Goal: Book appointment/travel/reservation

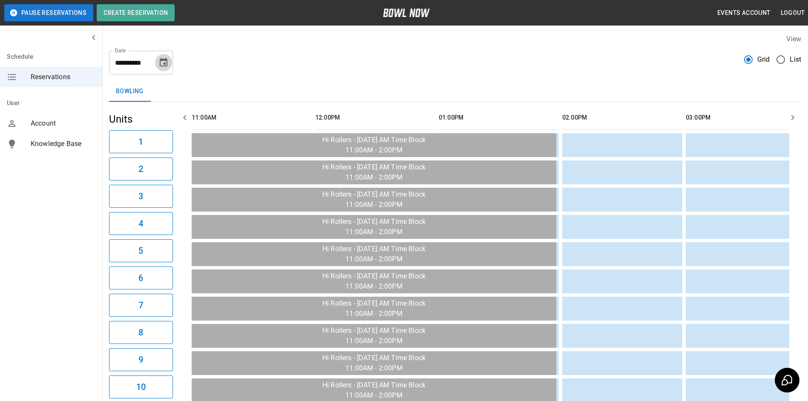
click at [163, 62] on icon "Choose date, selected date is Sep 3, 2025" at bounding box center [164, 63] width 10 height 10
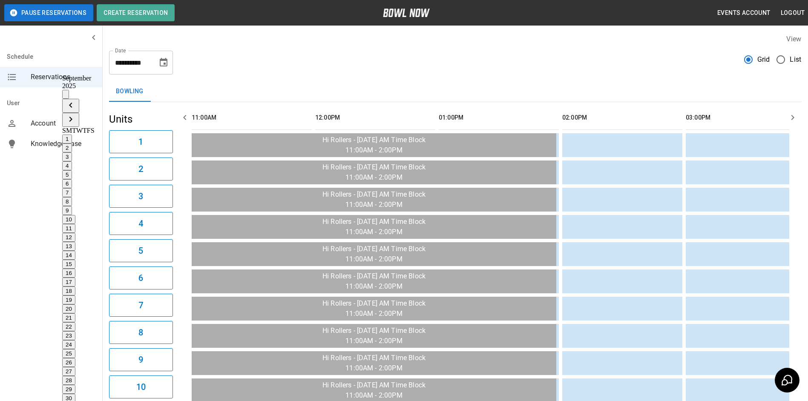
click at [76, 100] on icon "Previous month" at bounding box center [71, 105] width 10 height 10
click at [75, 394] on button "30" at bounding box center [68, 398] width 13 height 9
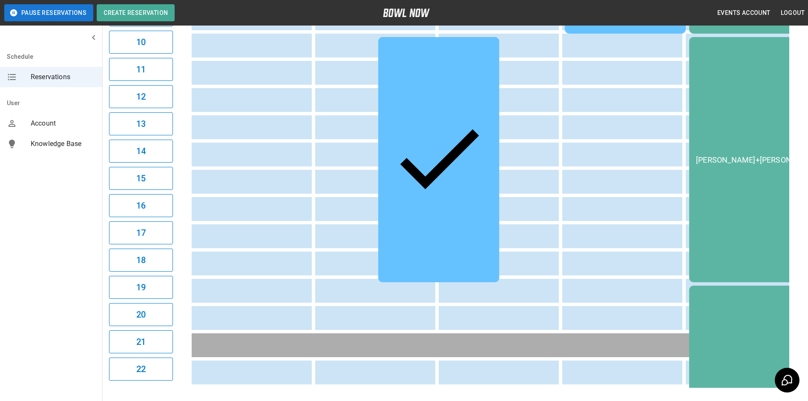
scroll to position [384, 0]
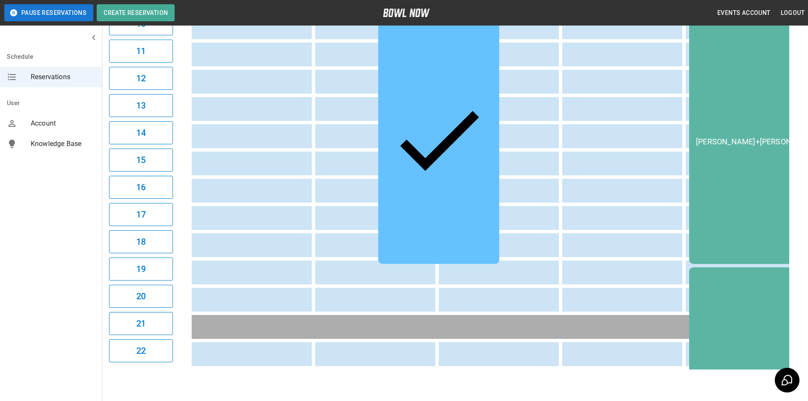
scroll to position [349, 0]
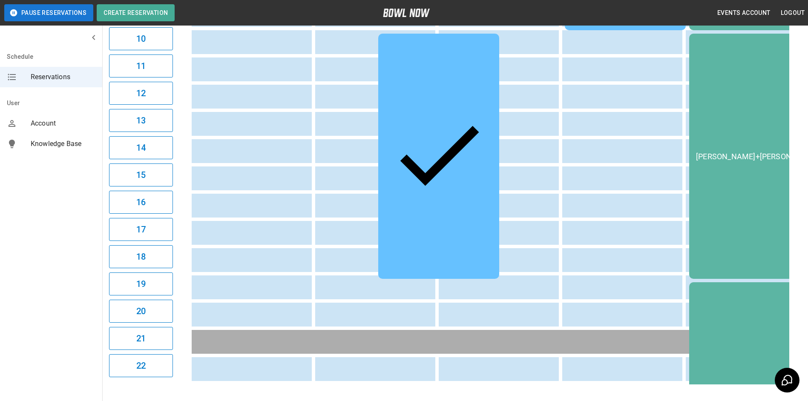
drag, startPoint x: 413, startPoint y: 388, endPoint x: 591, endPoint y: 329, distance: 187.3
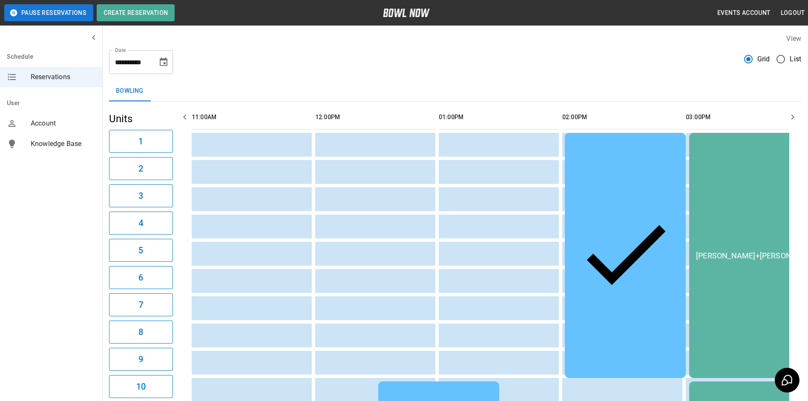
scroll to position [0, 0]
click at [791, 118] on icon "button" at bounding box center [793, 118] width 10 height 10
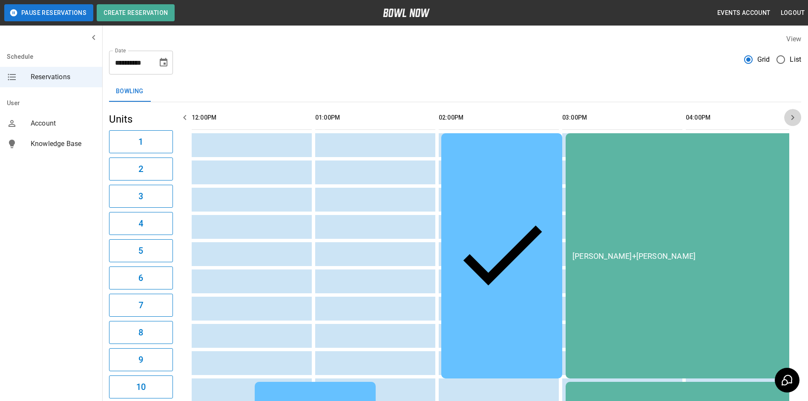
click at [791, 118] on icon "button" at bounding box center [793, 118] width 10 height 10
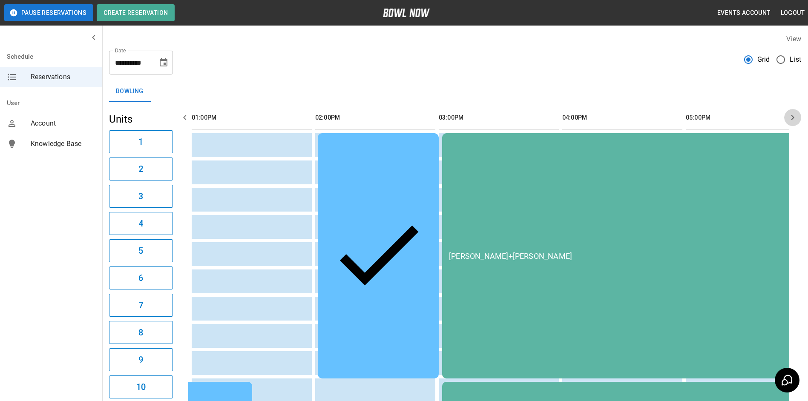
click at [791, 118] on icon "button" at bounding box center [793, 118] width 10 height 10
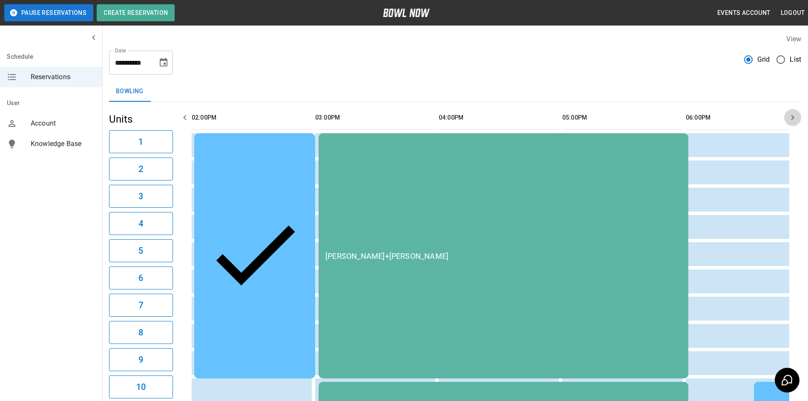
click at [791, 118] on icon "button" at bounding box center [793, 118] width 10 height 10
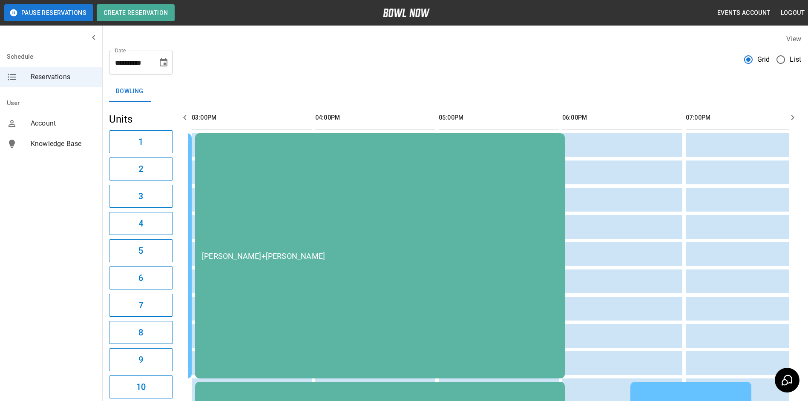
click at [791, 118] on icon "button" at bounding box center [793, 118] width 10 height 10
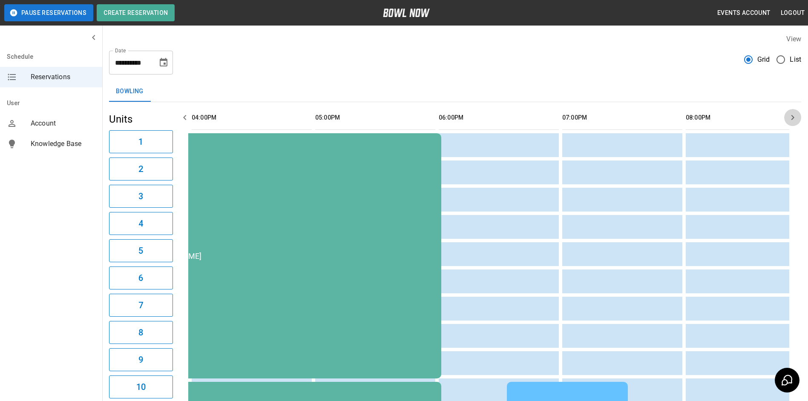
click at [791, 118] on icon "button" at bounding box center [793, 118] width 10 height 10
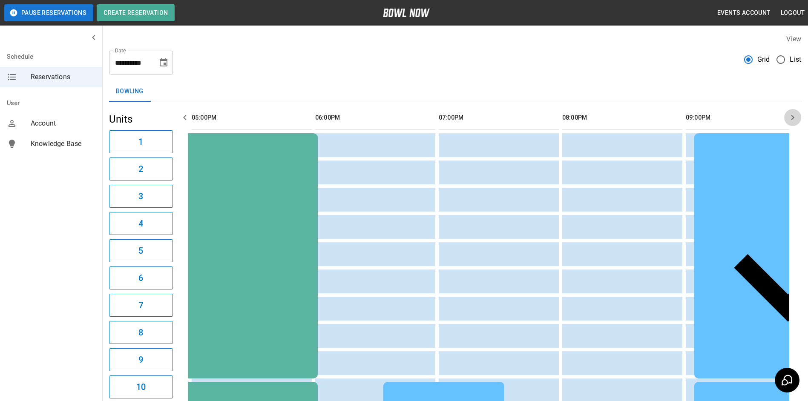
click at [791, 118] on icon "button" at bounding box center [793, 118] width 10 height 10
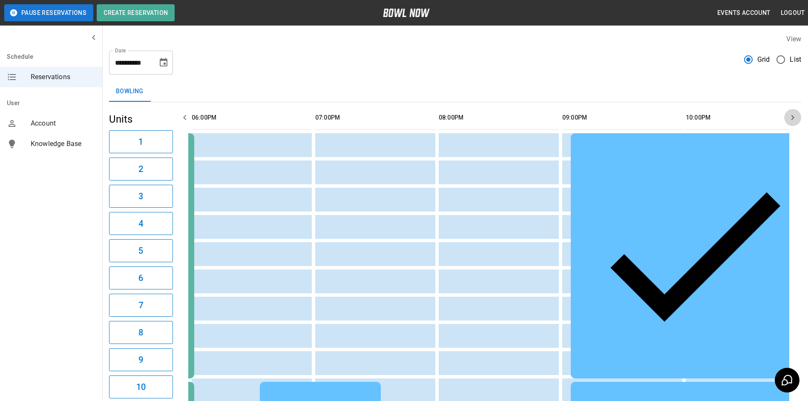
click at [791, 118] on icon "button" at bounding box center [793, 118] width 10 height 10
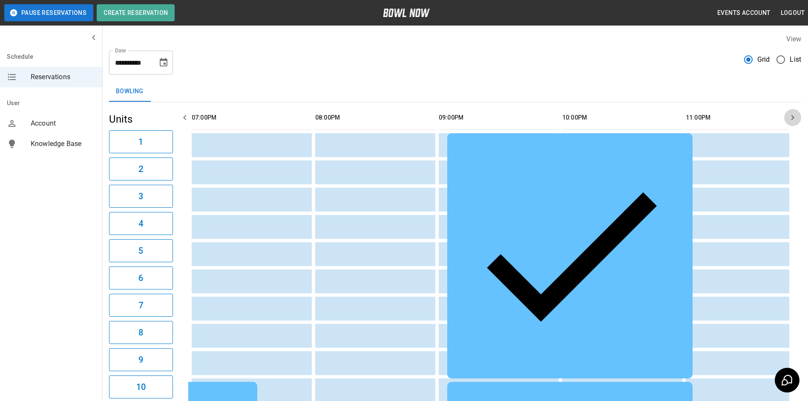
click at [791, 118] on icon "button" at bounding box center [793, 118] width 10 height 10
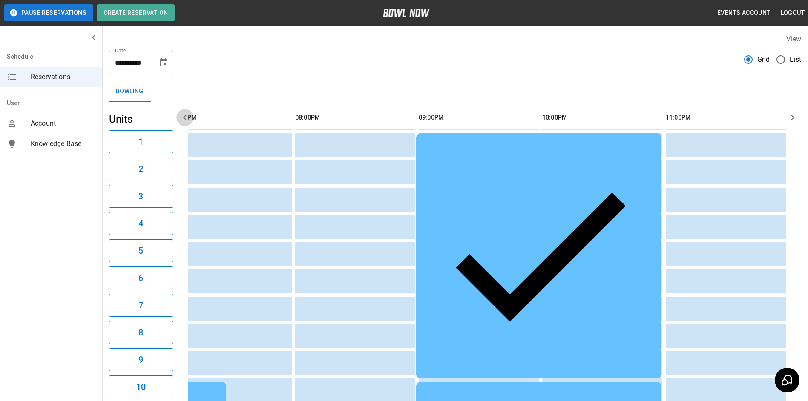
click at [188, 118] on icon "button" at bounding box center [185, 118] width 10 height 10
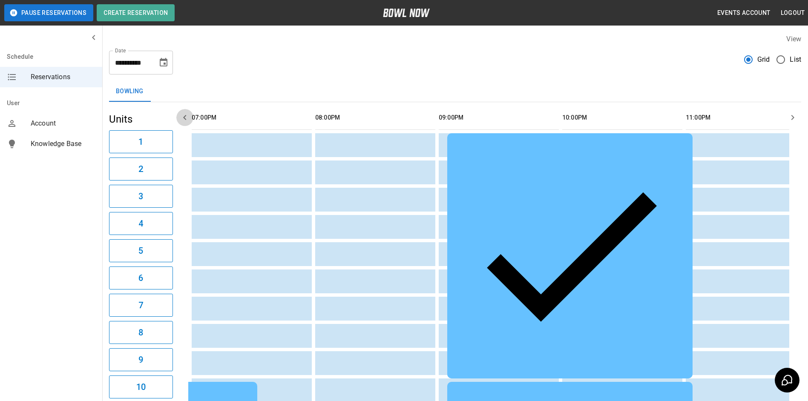
click at [188, 118] on icon "button" at bounding box center [185, 118] width 10 height 10
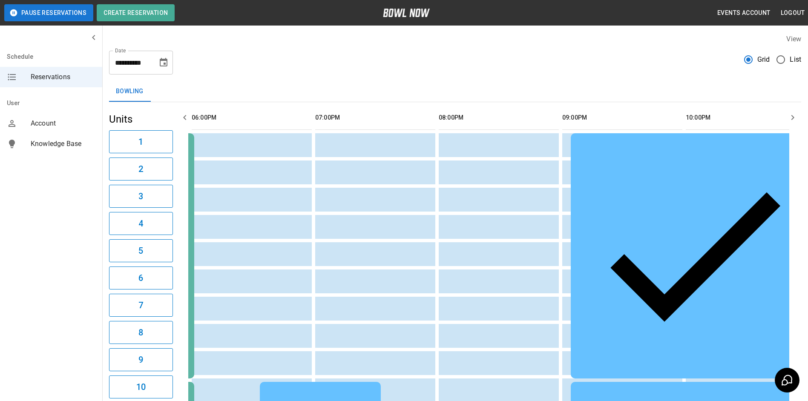
click at [188, 117] on icon "button" at bounding box center [185, 118] width 10 height 10
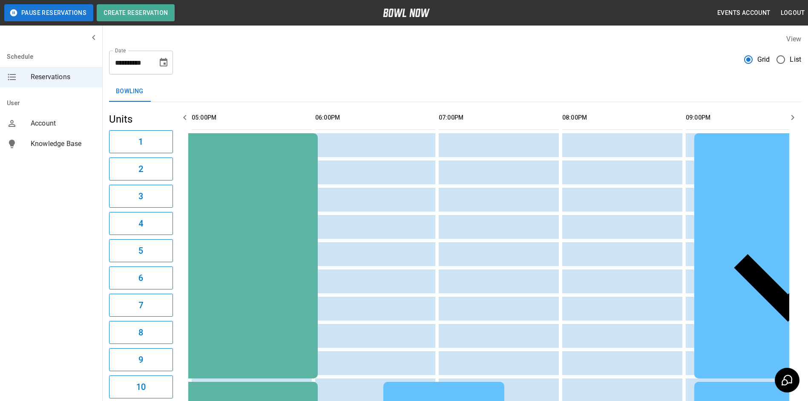
click at [188, 117] on icon "button" at bounding box center [185, 118] width 10 height 10
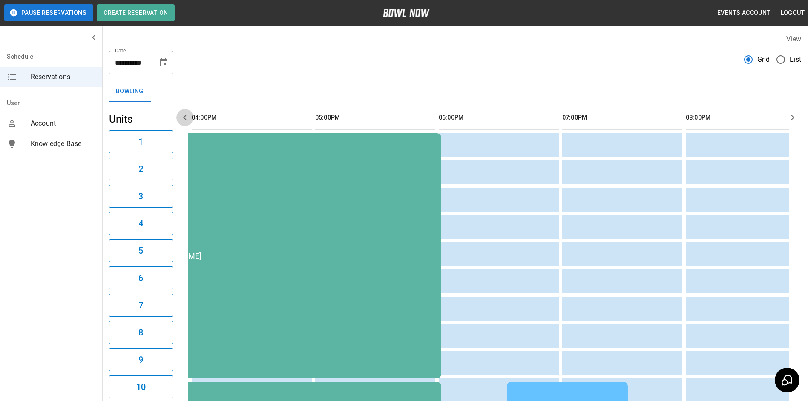
click at [188, 117] on icon "button" at bounding box center [185, 118] width 10 height 10
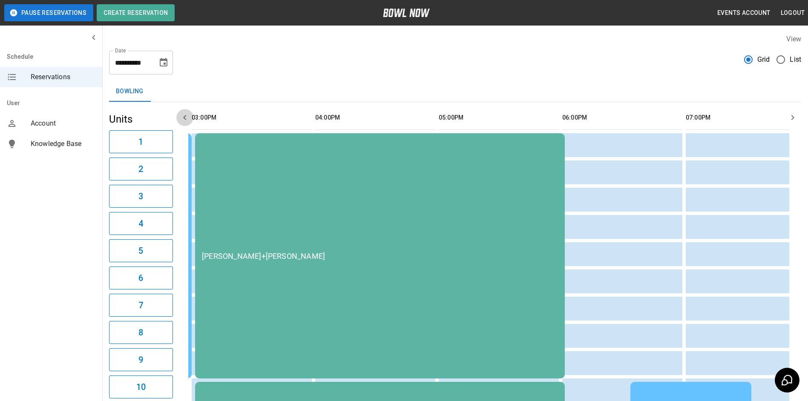
click at [188, 117] on icon "button" at bounding box center [185, 118] width 10 height 10
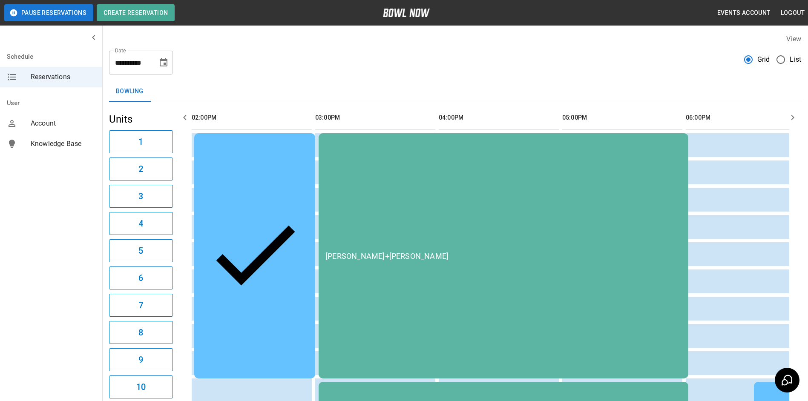
click at [188, 117] on icon "button" at bounding box center [185, 118] width 10 height 10
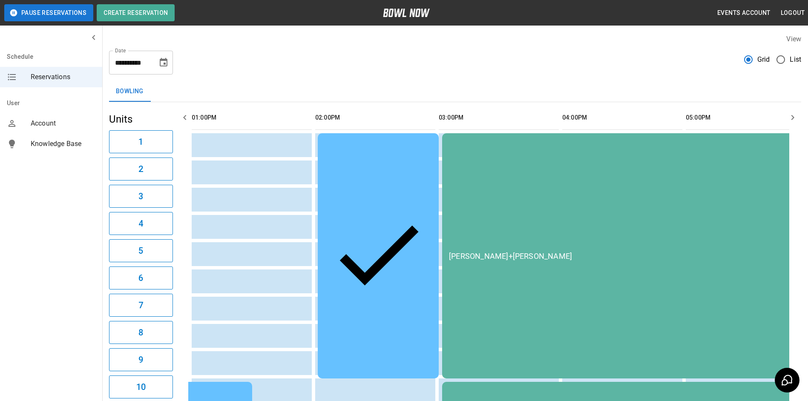
click at [188, 117] on icon "button" at bounding box center [185, 118] width 10 height 10
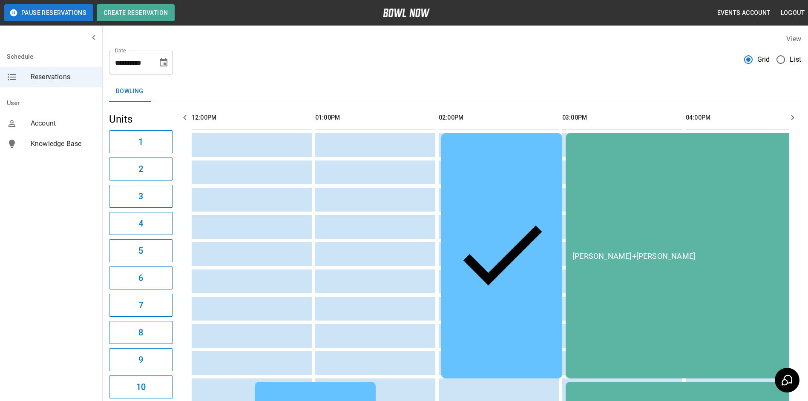
click at [188, 117] on icon "button" at bounding box center [185, 118] width 10 height 10
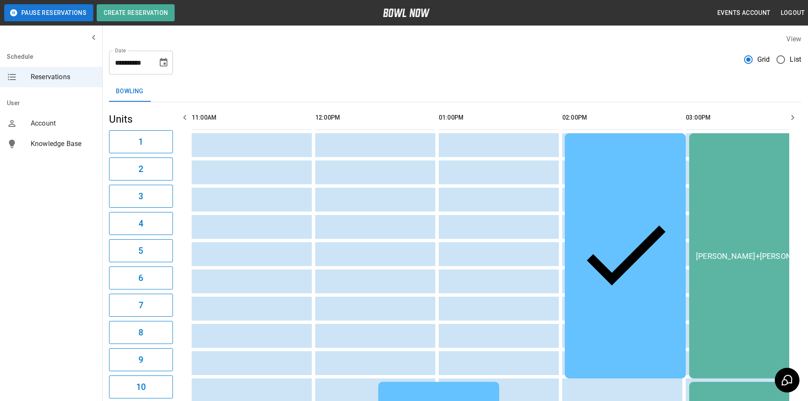
click at [188, 117] on icon "button" at bounding box center [185, 118] width 10 height 10
click at [164, 61] on icon "Choose date, selected date is Aug 30, 2025" at bounding box center [164, 63] width 10 height 10
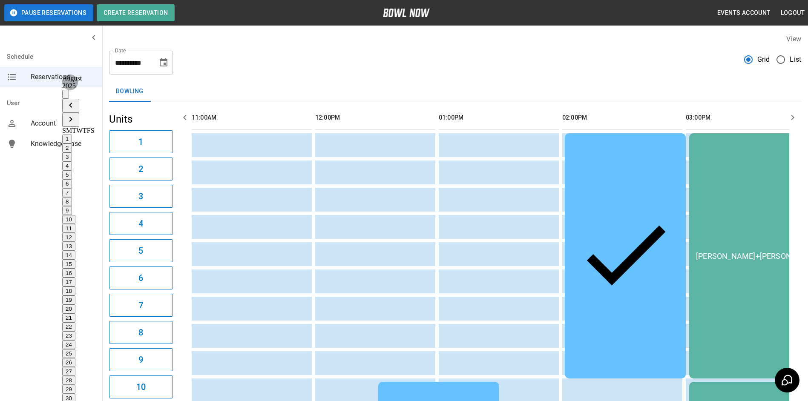
click at [75, 401] on button "31" at bounding box center [68, 407] width 13 height 9
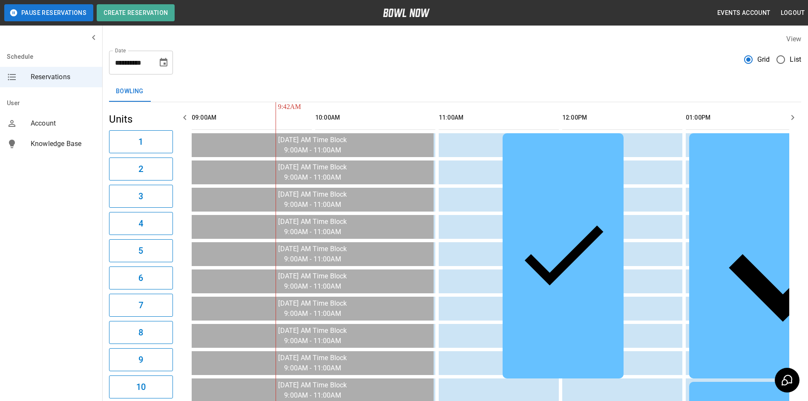
click at [162, 65] on icon "Choose date, selected date is Aug 31, 2025" at bounding box center [164, 63] width 10 height 10
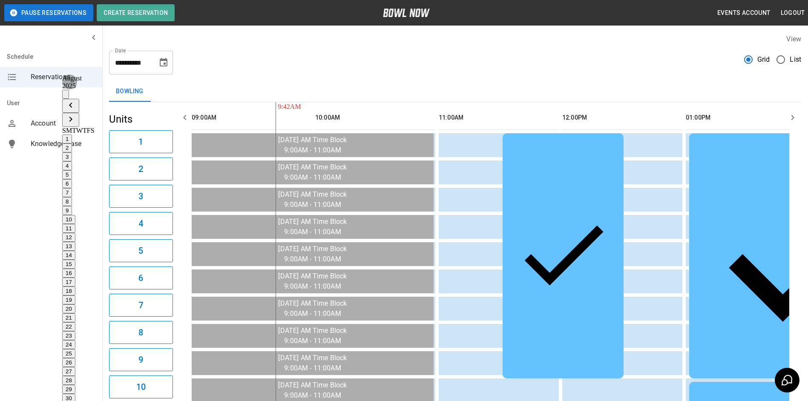
click at [76, 114] on icon "Next month" at bounding box center [71, 119] width 10 height 10
click at [72, 153] on button "3" at bounding box center [67, 157] width 10 height 9
type input "**********"
